Goal: Check status: Check status

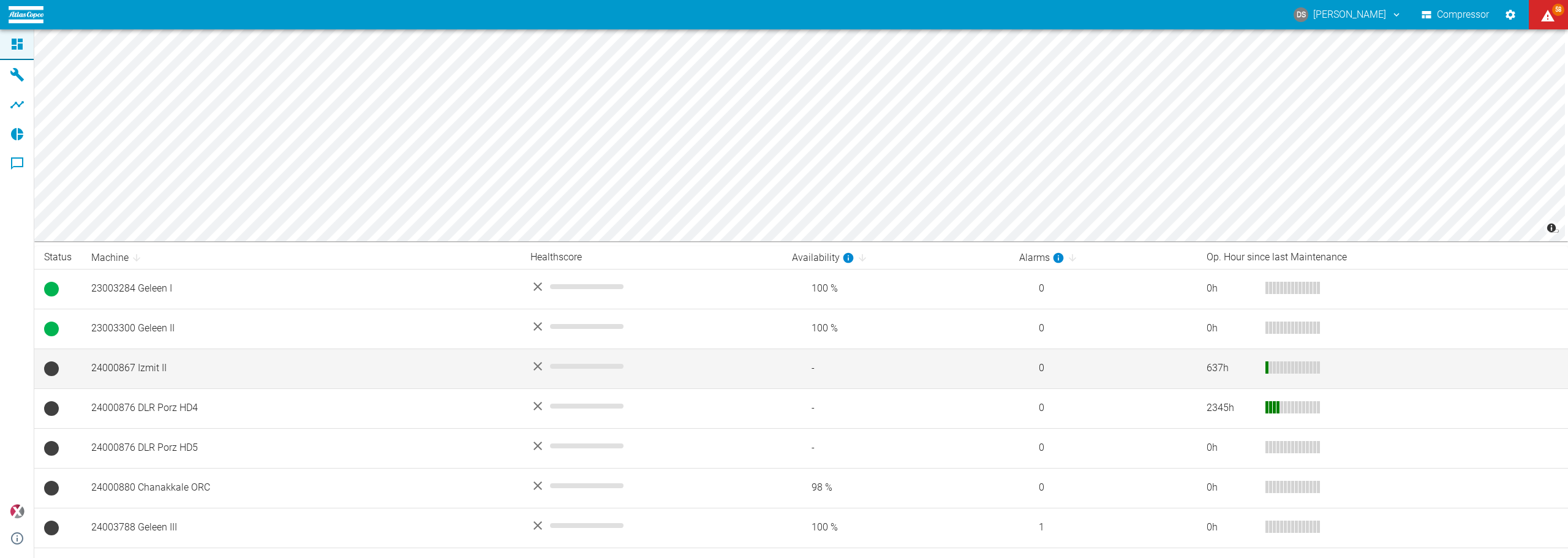
scroll to position [61, 0]
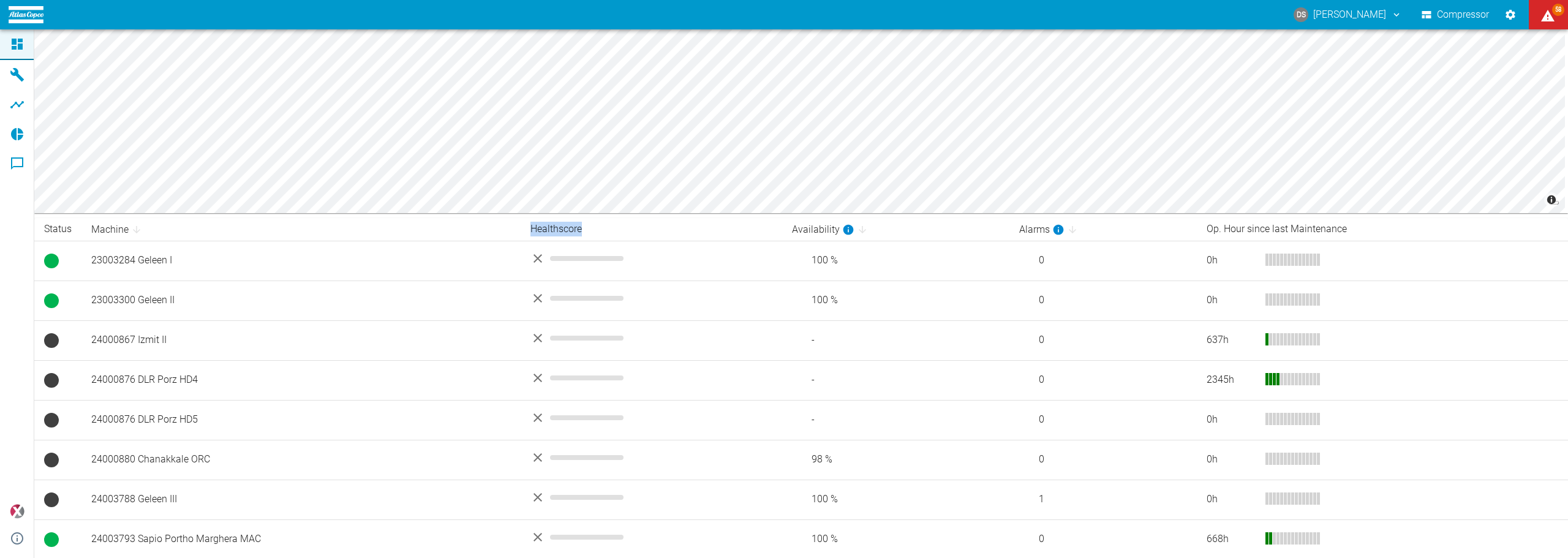
drag, startPoint x: 558, startPoint y: 226, endPoint x: 603, endPoint y: 226, distance: 45.0
click at [603, 226] on th "Healthscore" at bounding box center [651, 229] width 261 height 23
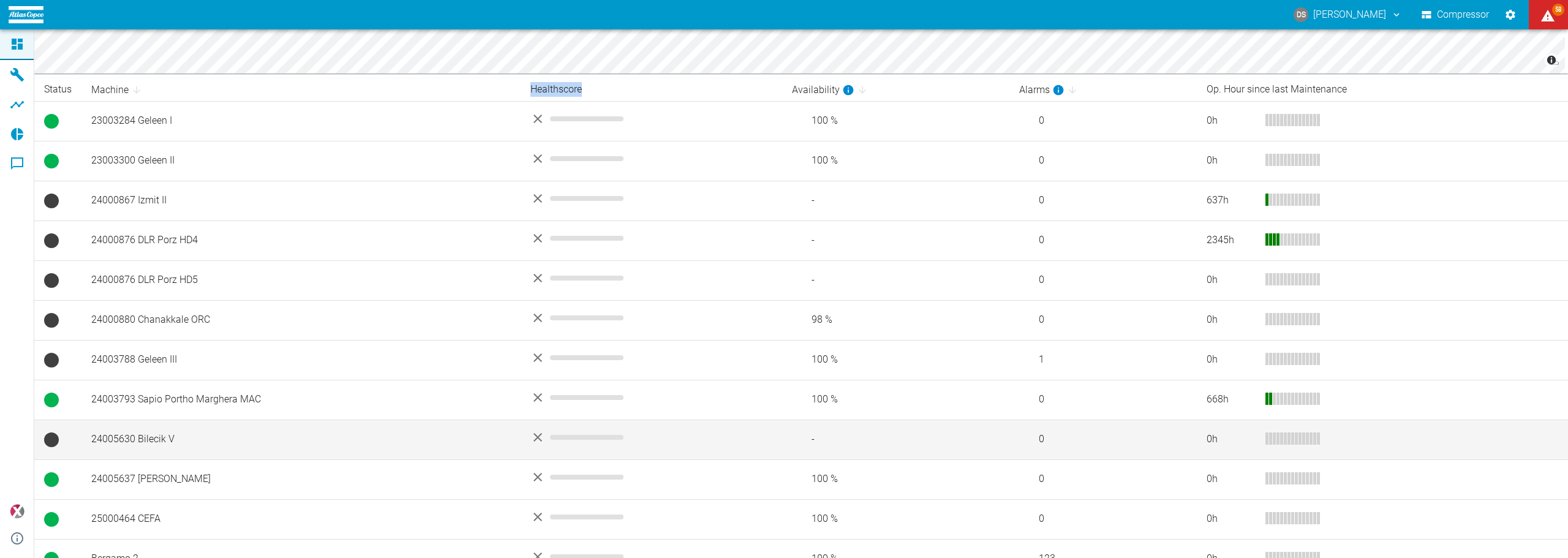
scroll to position [262, 0]
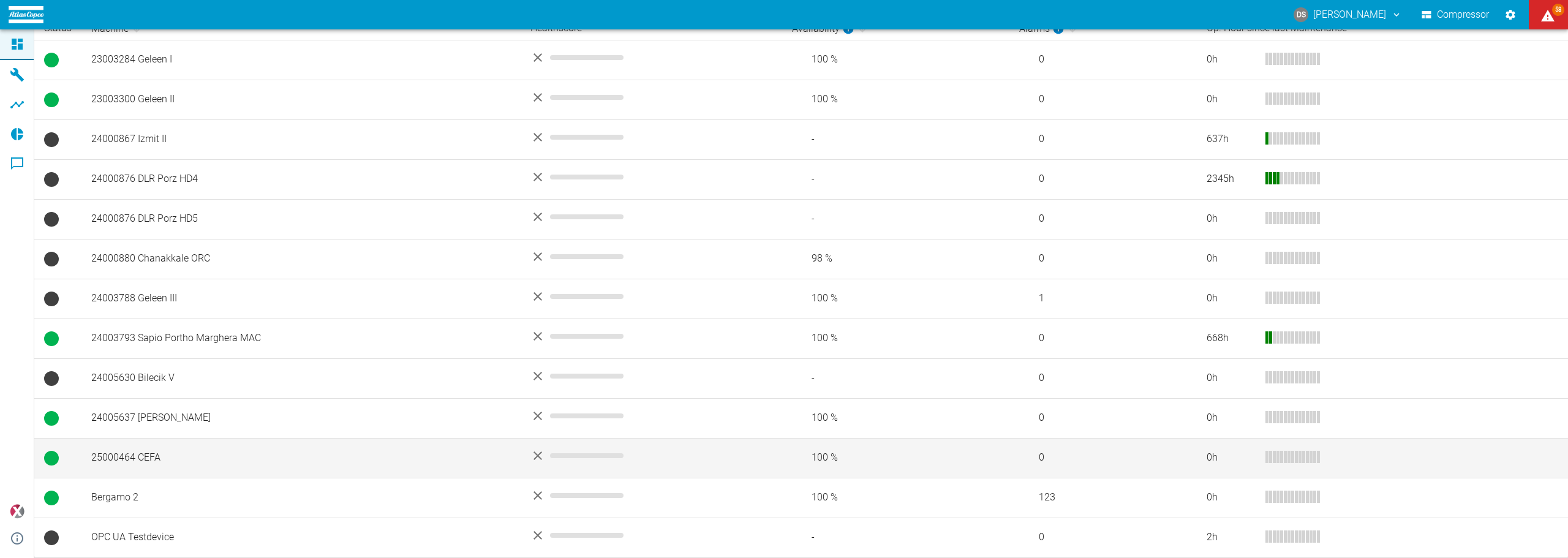
click at [138, 459] on td "25000464 CEFA" at bounding box center [300, 458] width 439 height 40
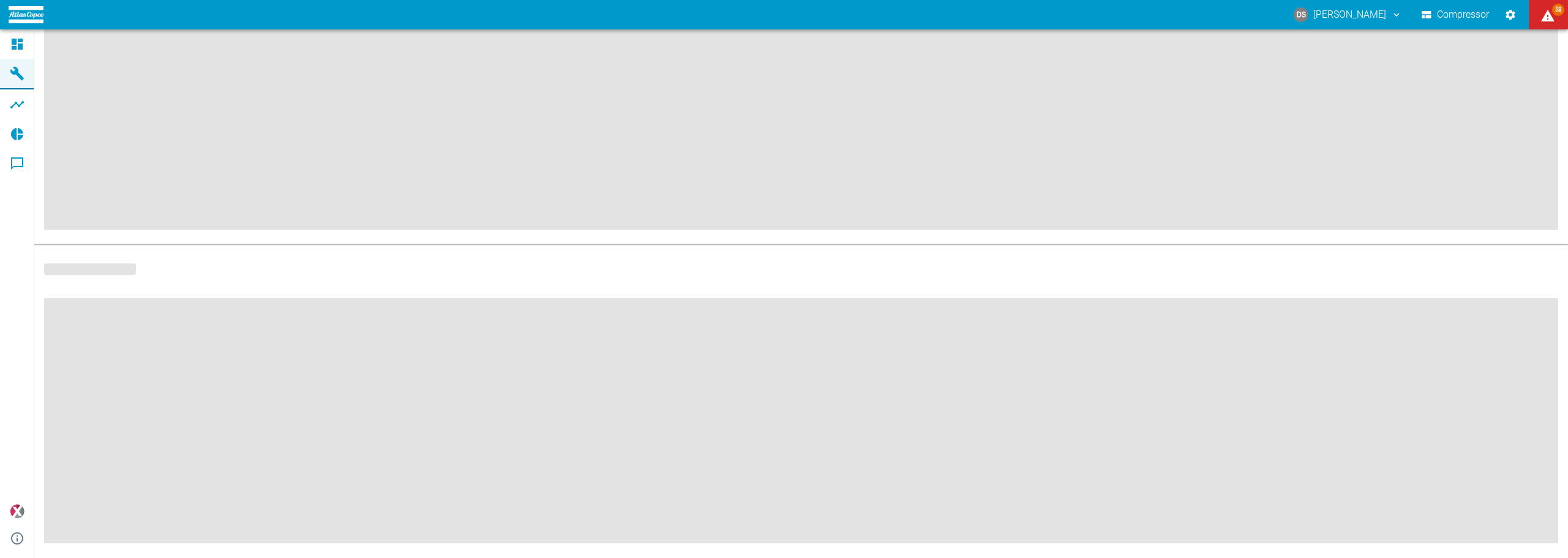
scroll to position [155, 0]
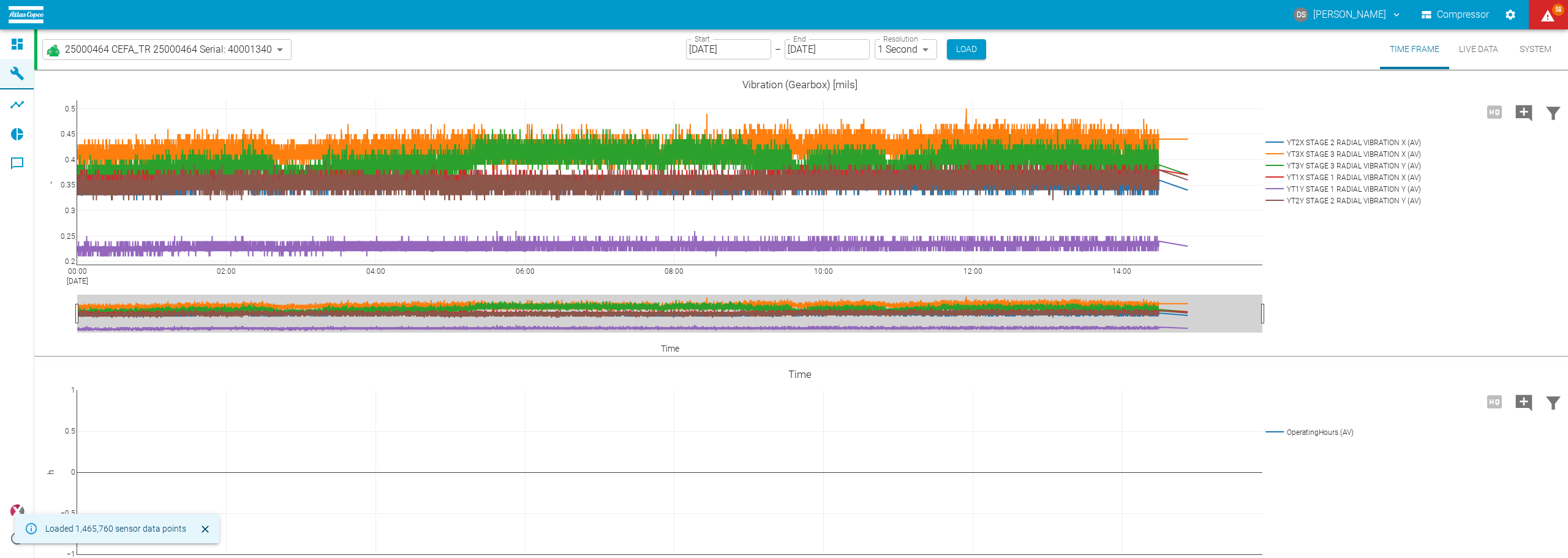
click at [751, 49] on input "[DATE]" at bounding box center [728, 49] width 85 height 20
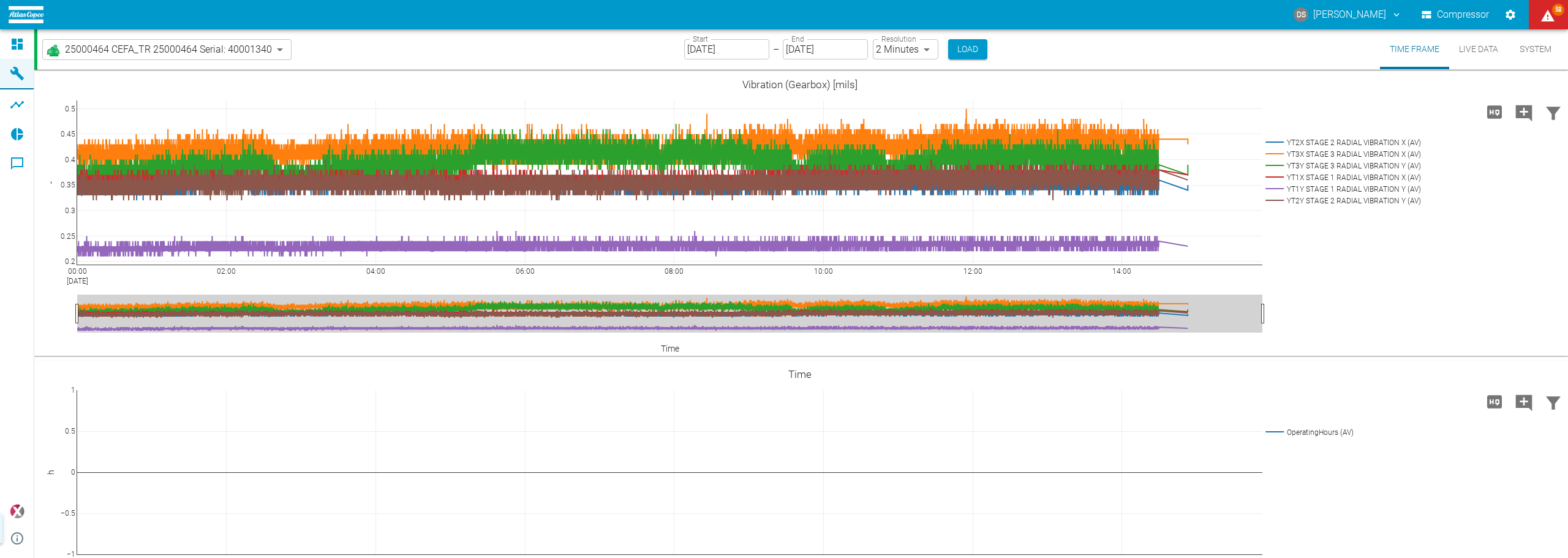
type input "[DATE]"
type input "2min"
click at [962, 41] on button "Load" at bounding box center [968, 49] width 39 height 20
